Goal: Find specific page/section: Find specific page/section

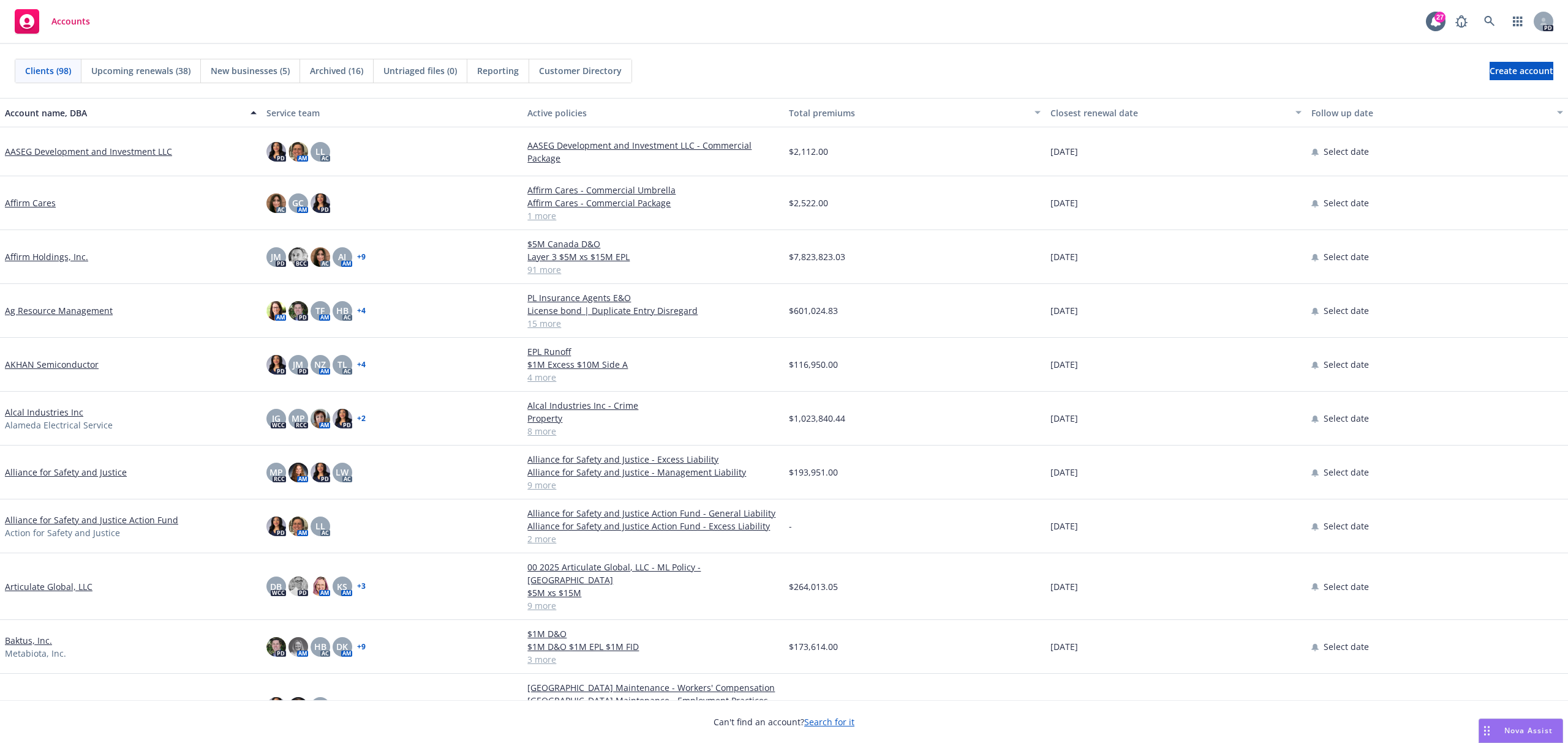
drag, startPoint x: 1475, startPoint y: 28, endPoint x: 1470, endPoint y: 22, distance: 7.8
drag, startPoint x: 1470, startPoint y: 22, endPoint x: 1048, endPoint y: 8, distance: 422.2
click at [1048, 8] on div "Accounts 27 PD" at bounding box center [784, 22] width 1568 height 44
click at [1498, 16] on link at bounding box center [1489, 21] width 24 height 24
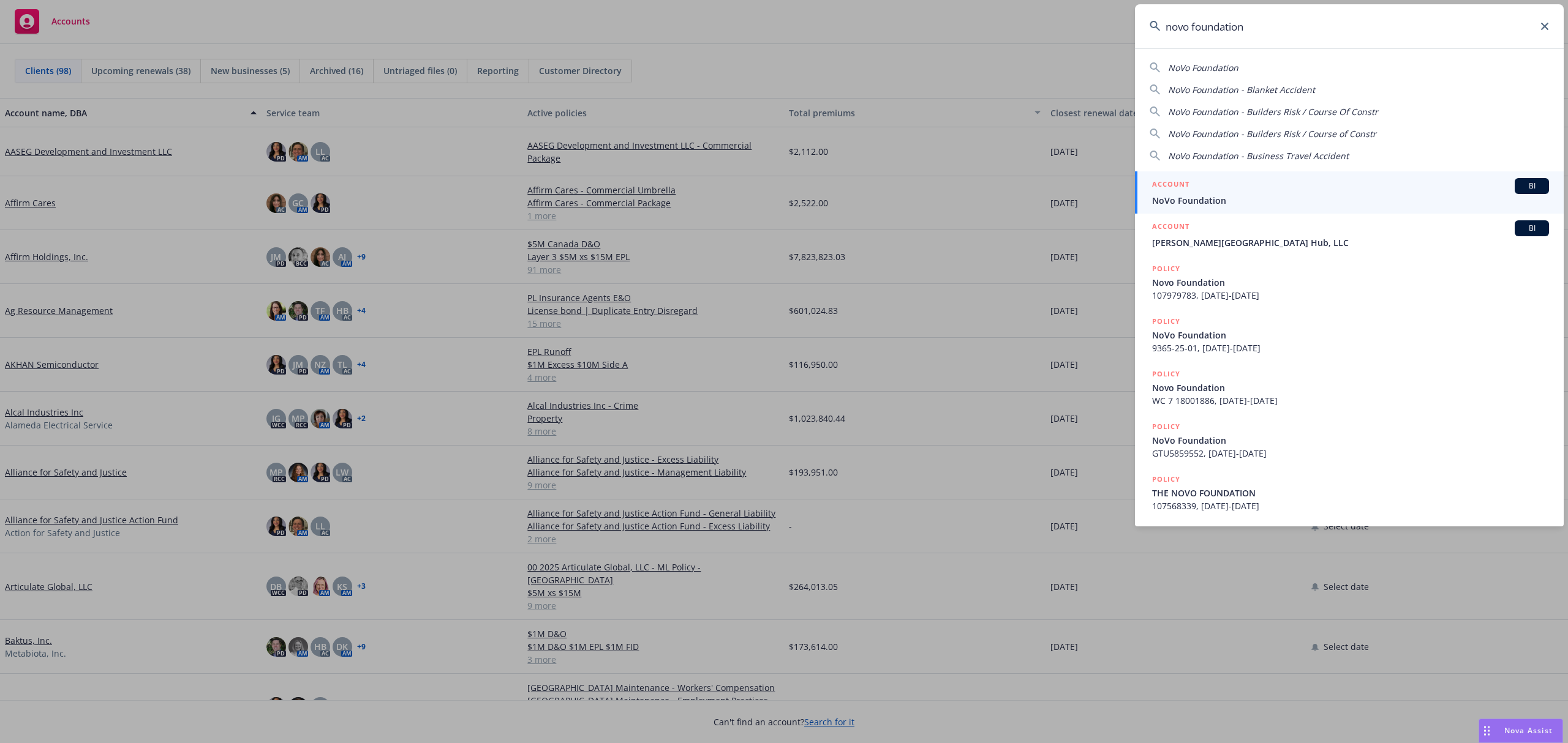
type input "novo foundation"
click at [1302, 204] on span "NoVo Foundation" at bounding box center [1350, 200] width 397 height 13
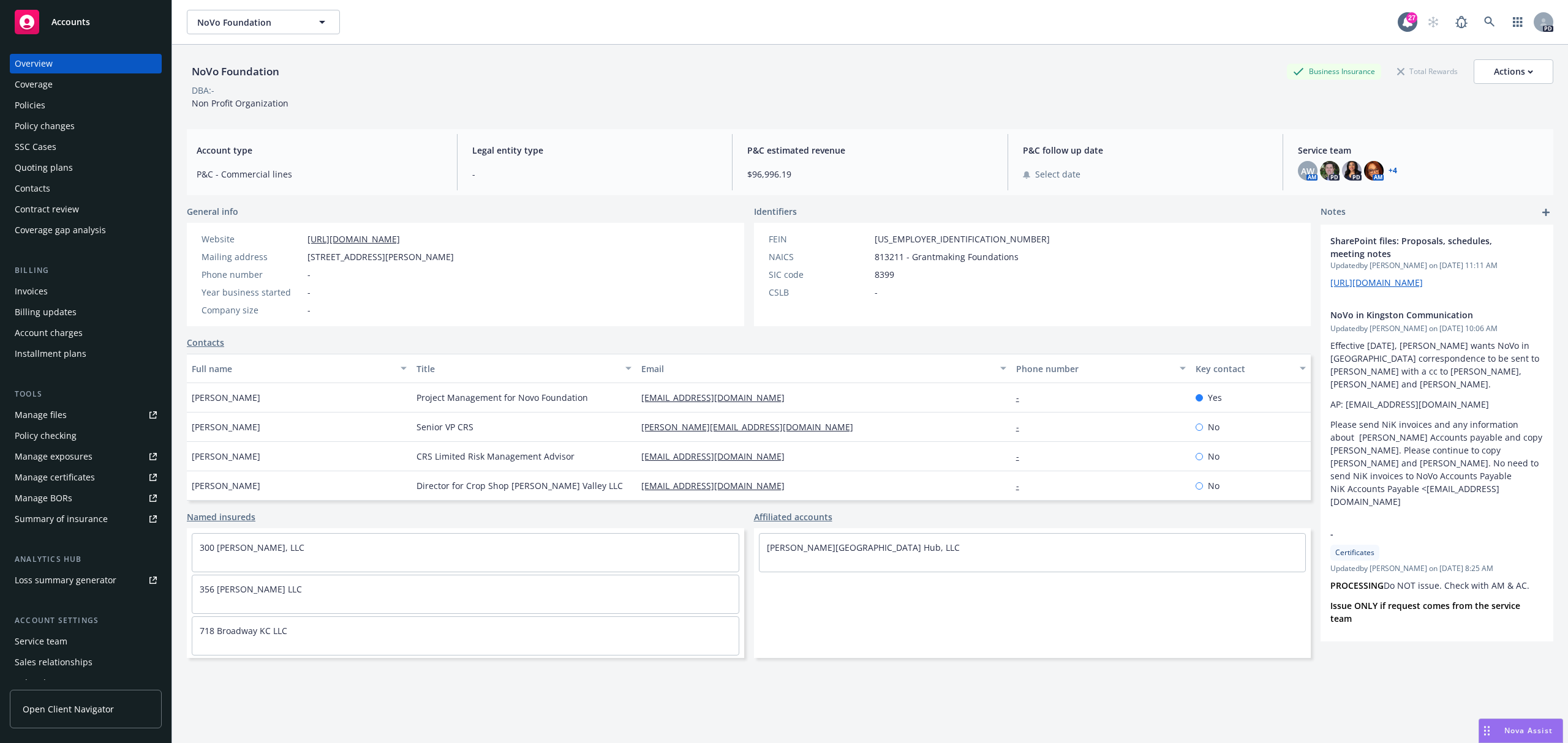
click at [32, 99] on div "Policies" at bounding box center [30, 105] width 30 height 19
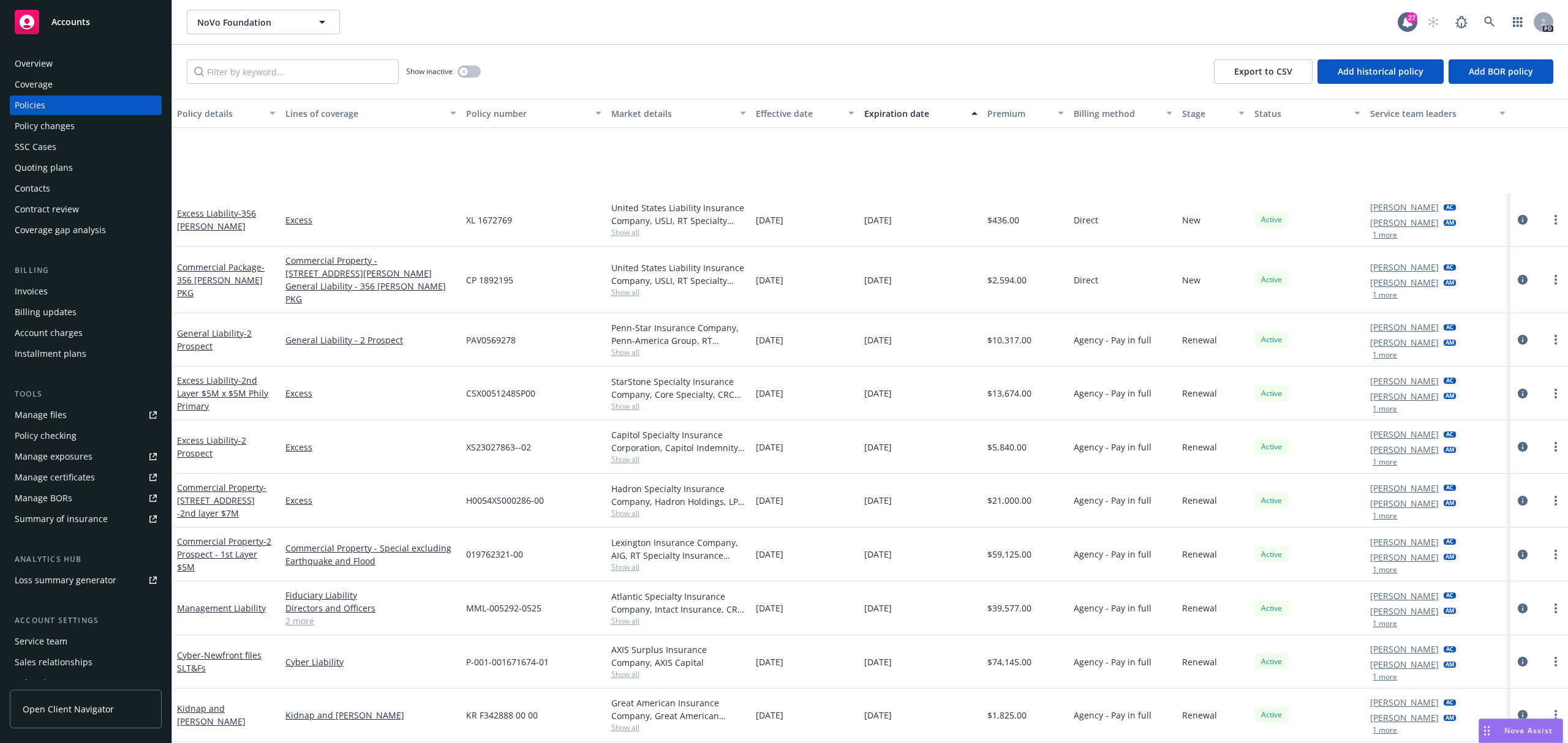
scroll to position [965, 0]
